Goal: Information Seeking & Learning: Find specific fact

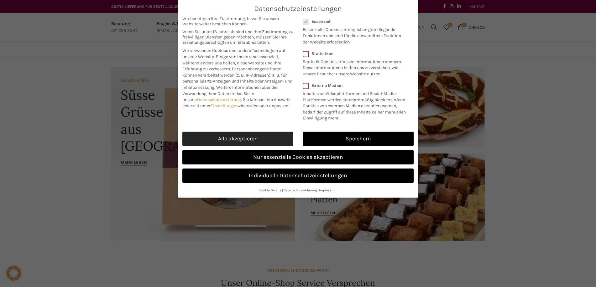
click at [213, 139] on link "Alle akzeptieren" at bounding box center [237, 139] width 111 height 14
checkbox input "true"
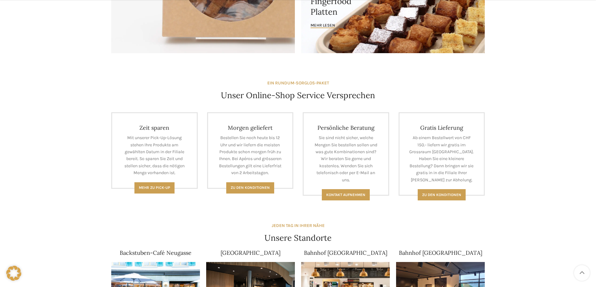
scroll to position [376, 0]
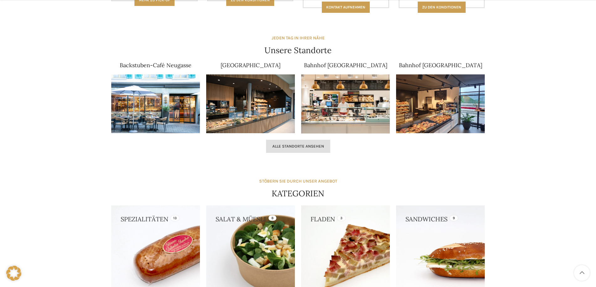
click at [295, 148] on span "Alle Standorte ansehen" at bounding box center [298, 146] width 52 height 5
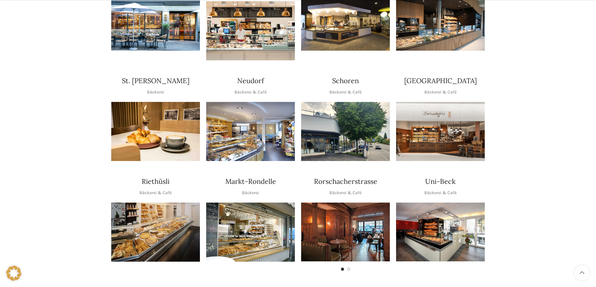
scroll to position [251, 0]
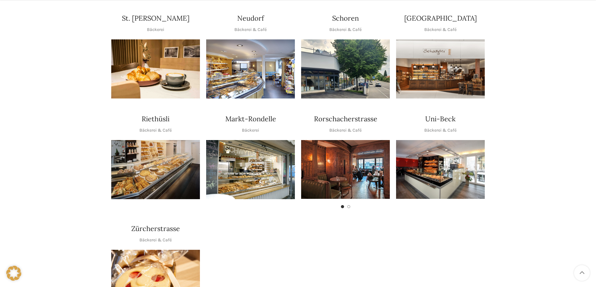
click at [354, 159] on img "1 / 2" at bounding box center [345, 169] width 89 height 59
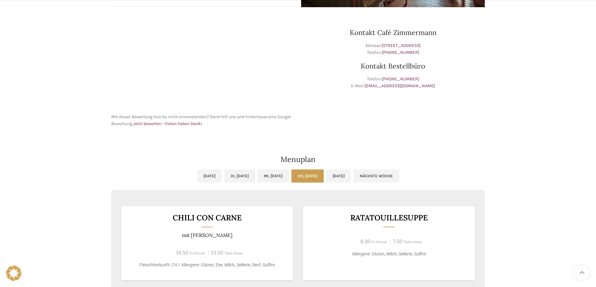
scroll to position [251, 0]
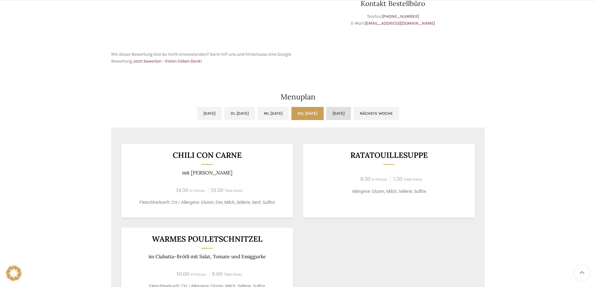
click at [351, 114] on link "Fr, 10.10.2025" at bounding box center [338, 113] width 25 height 13
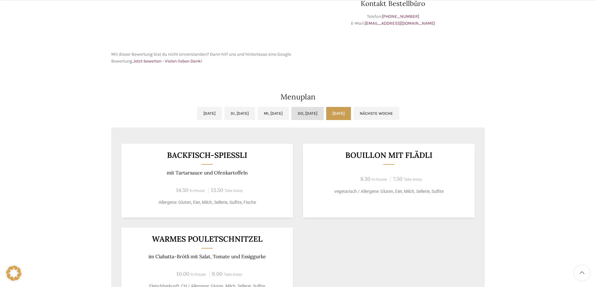
click at [313, 112] on link "Do, 09.10.2025" at bounding box center [307, 113] width 32 height 13
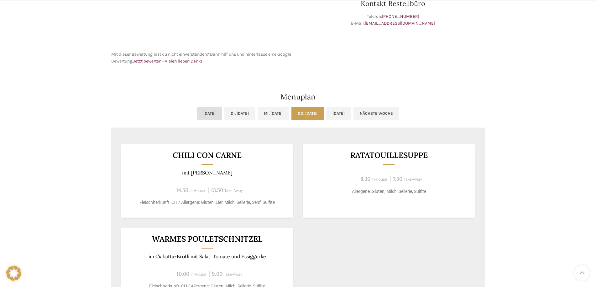
click at [197, 114] on link "Mo, 06.10.2025" at bounding box center [209, 113] width 25 height 13
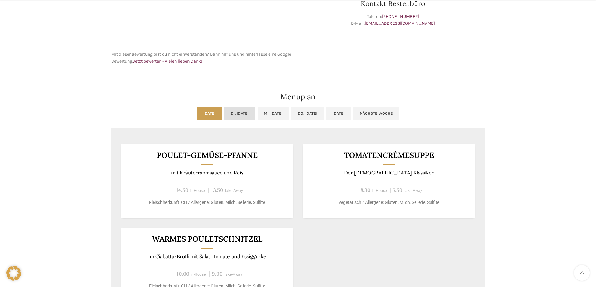
click at [230, 111] on link "Di, 07.10.2025" at bounding box center [239, 113] width 31 height 13
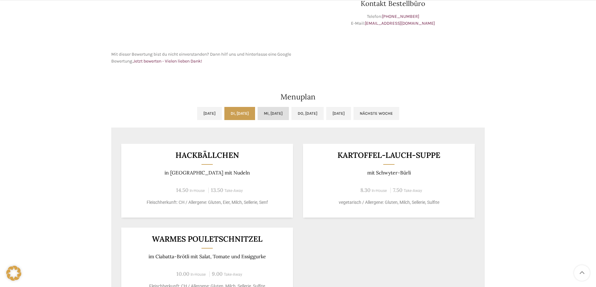
click at [266, 111] on link "Mi, 08.10.2025" at bounding box center [272, 113] width 31 height 13
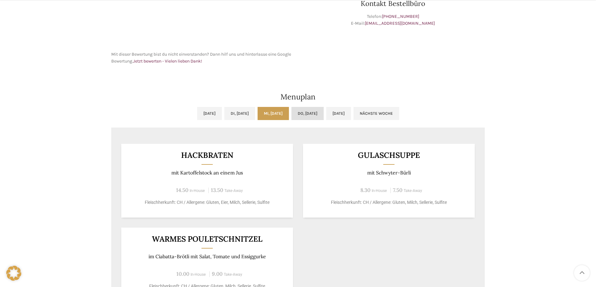
click at [314, 111] on link "Do, 09.10.2025" at bounding box center [307, 113] width 32 height 13
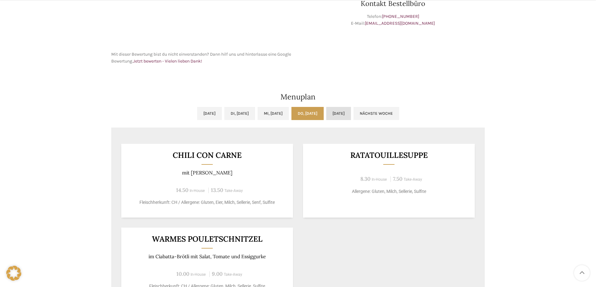
click at [351, 111] on link "Fr, 10.10.2025" at bounding box center [338, 113] width 25 height 13
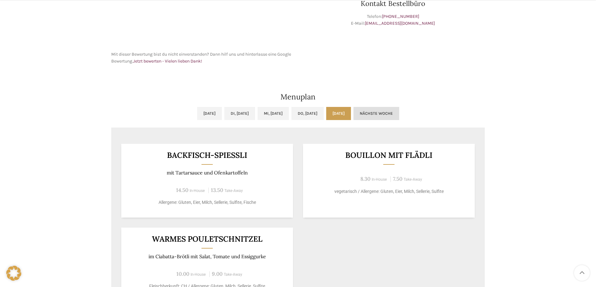
click at [399, 111] on link "Nächste Woche" at bounding box center [376, 113] width 46 height 13
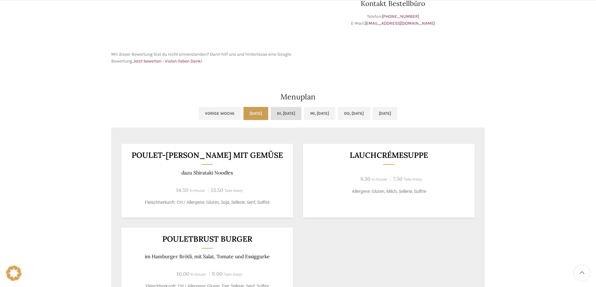
click at [271, 116] on link "Di, 14.10.2025" at bounding box center [286, 113] width 31 height 13
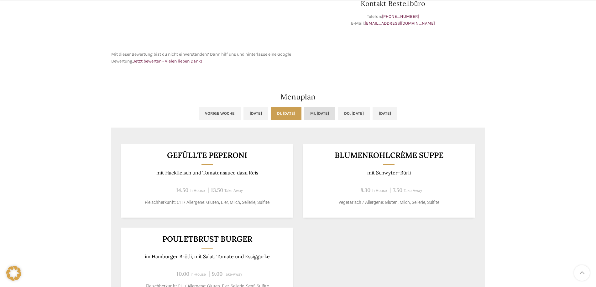
click at [321, 113] on link "Mi, 15.10.2025" at bounding box center [319, 113] width 31 height 13
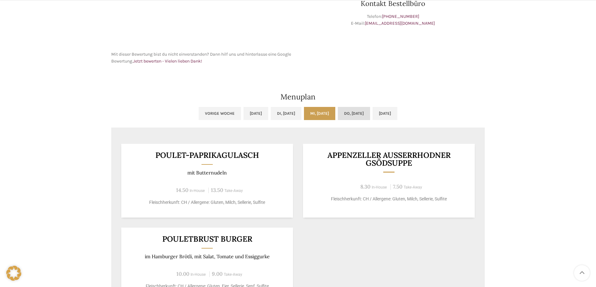
click at [354, 112] on link "Do, 16.10.2025" at bounding box center [354, 113] width 32 height 13
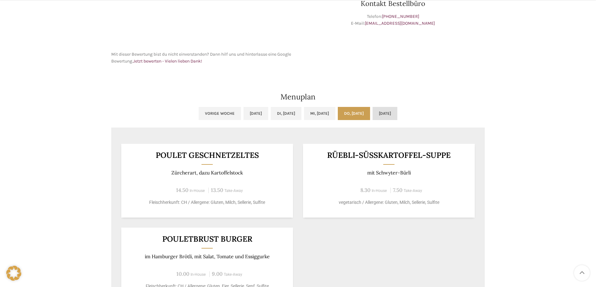
click at [397, 114] on link "Fr, 17.10.2025" at bounding box center [384, 113] width 25 height 13
